Goal: Task Accomplishment & Management: Manage account settings

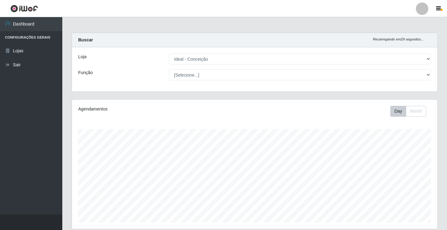
select select "231"
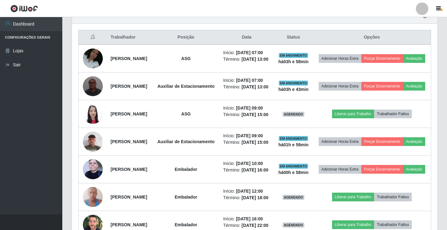
scroll to position [129, 365]
click at [27, 65] on link "Sair" at bounding box center [31, 65] width 62 height 14
